Goal: Communication & Community: Ask a question

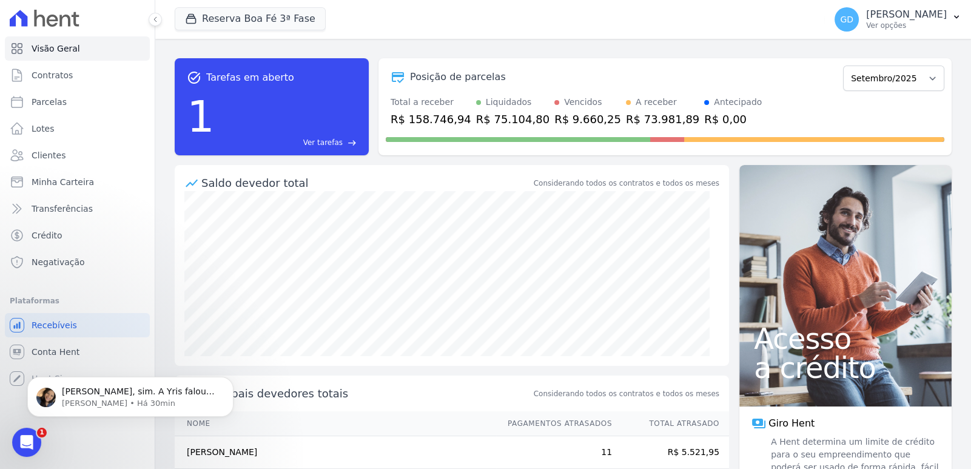
click at [135, 398] on p "[PERSON_NAME] • Há 30min" at bounding box center [140, 403] width 156 height 11
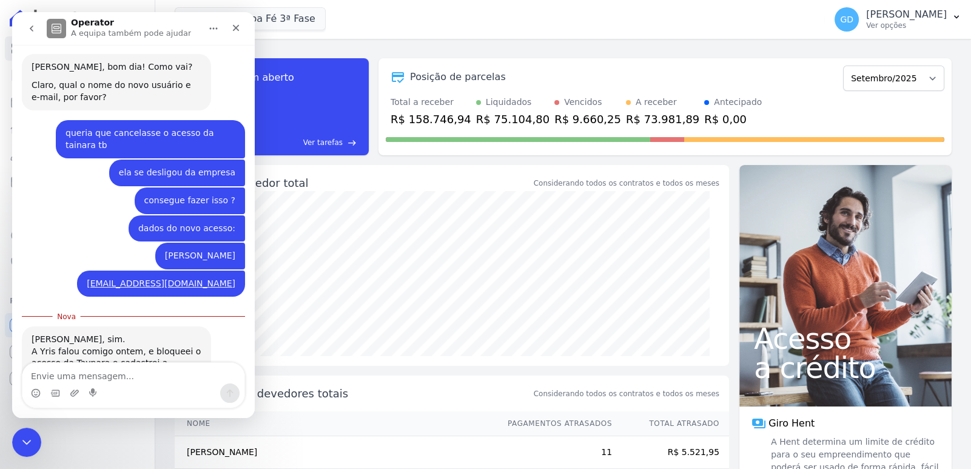
scroll to position [238, 0]
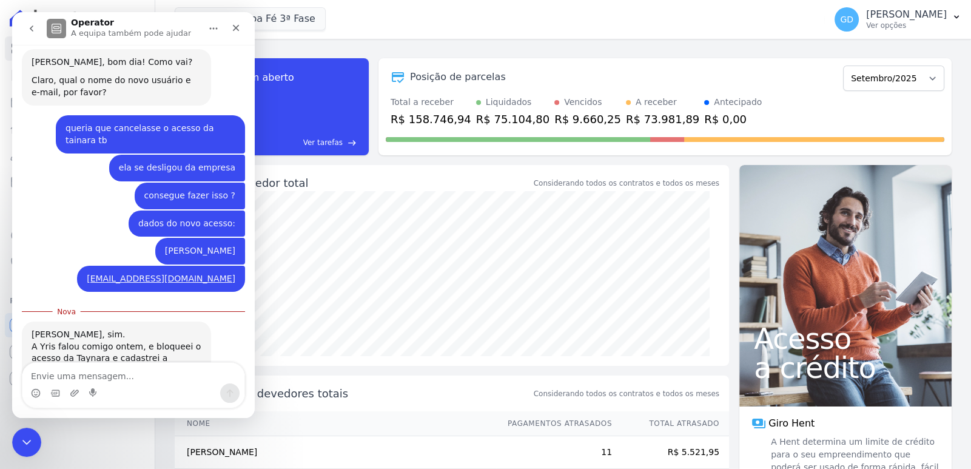
click at [129, 363] on textarea "Envie uma mensagem..." at bounding box center [133, 373] width 222 height 21
type textarea "show"
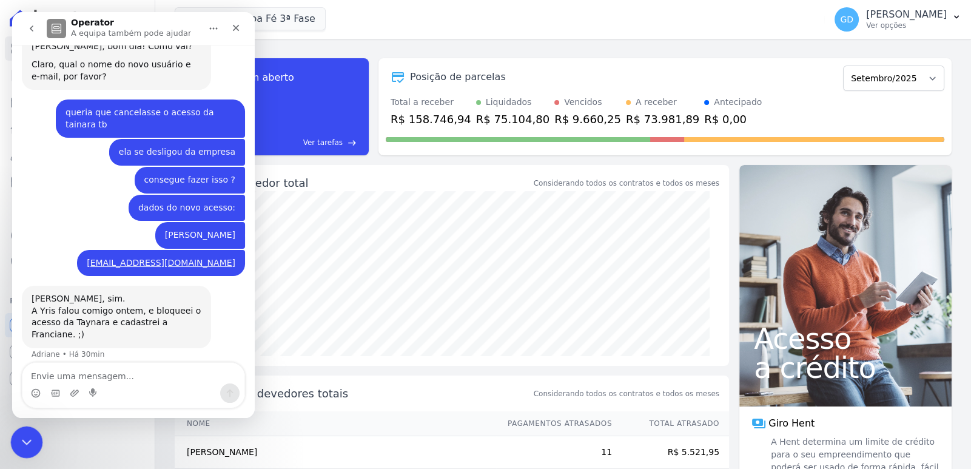
click at [15, 448] on div "Fechar mensagem da Intercom" at bounding box center [24, 440] width 29 height 29
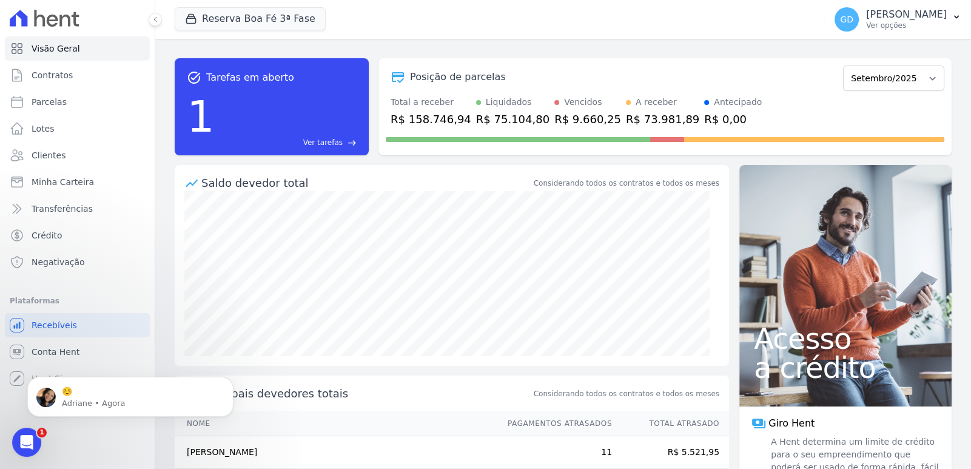
scroll to position [343, 0]
click at [167, 391] on p "☺️" at bounding box center [140, 392] width 156 height 12
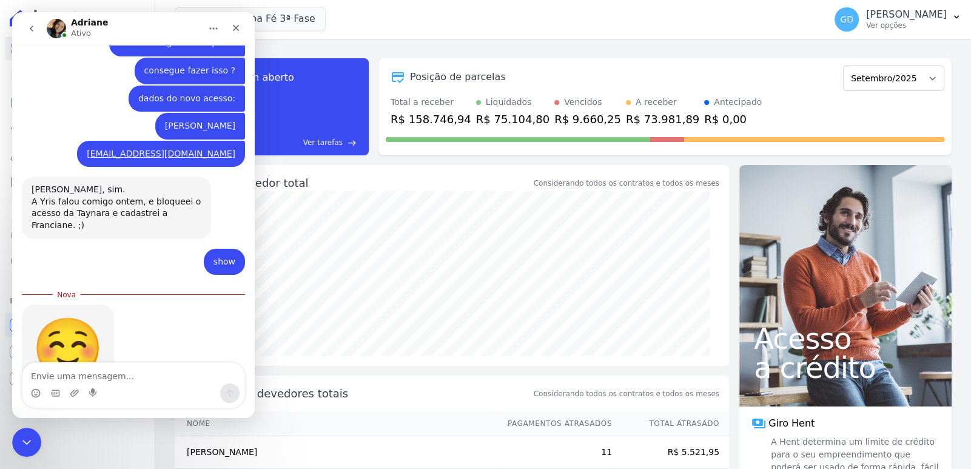
scroll to position [364, 0]
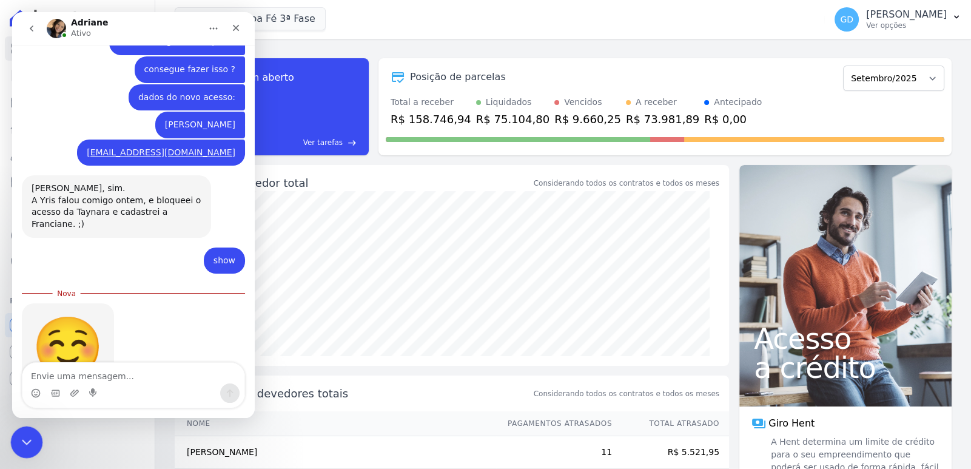
click at [38, 428] on div "Fechar mensagem da Intercom" at bounding box center [24, 440] width 29 height 29
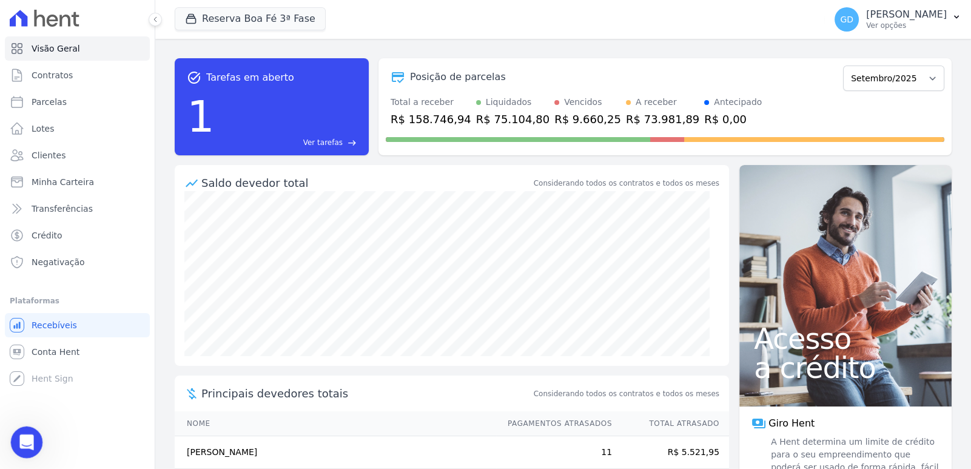
click at [20, 438] on icon "Abrir mensagem da Intercom" at bounding box center [25, 441] width 20 height 20
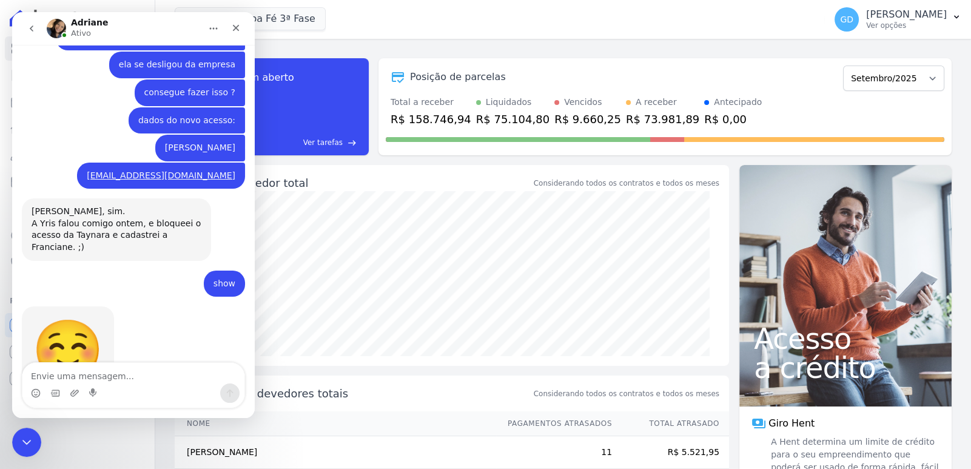
scroll to position [344, 0]
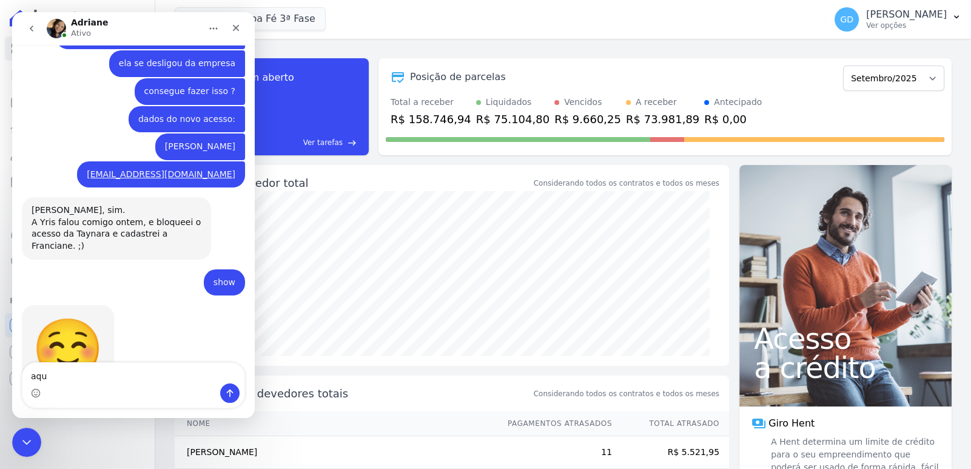
type textarea "aqui"
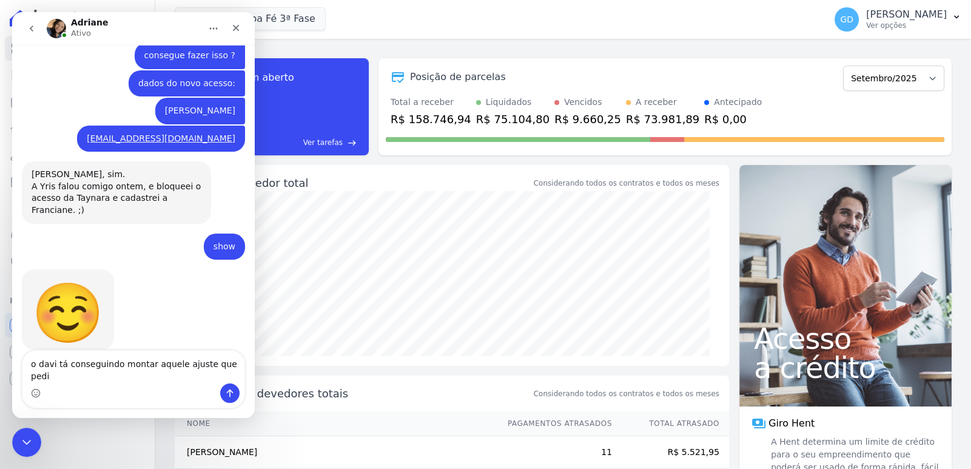
type textarea "o davi tá conseguindo montar aquele ajuste que pedi?"
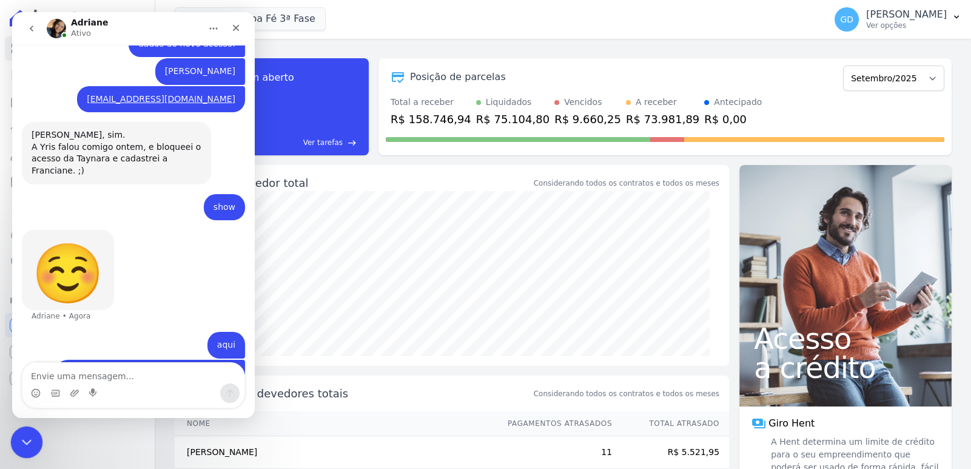
click at [22, 441] on icon "Fechar mensagem da Intercom" at bounding box center [25, 440] width 15 height 15
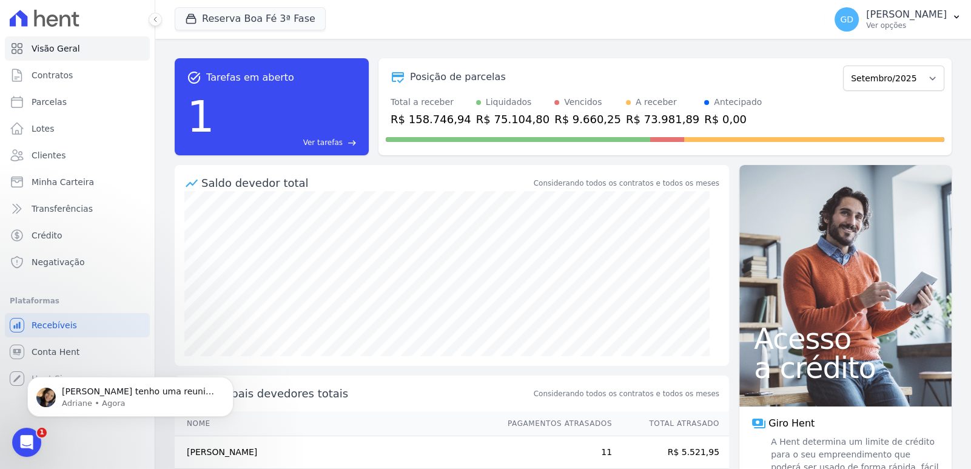
scroll to position [467, 0]
click at [112, 397] on p "[PERSON_NAME] tenho uma reunião com ele hoje às 14h00, e retorno com você após …" at bounding box center [140, 392] width 156 height 12
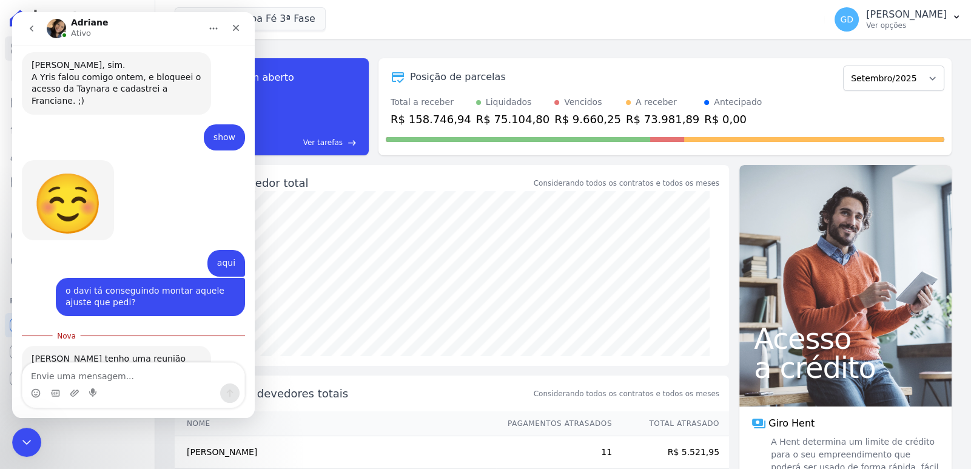
scroll to position [488, 0]
click at [20, 444] on icon "Fechar mensagem da Intercom" at bounding box center [25, 440] width 15 height 15
